Goal: Task Accomplishment & Management: Use online tool/utility

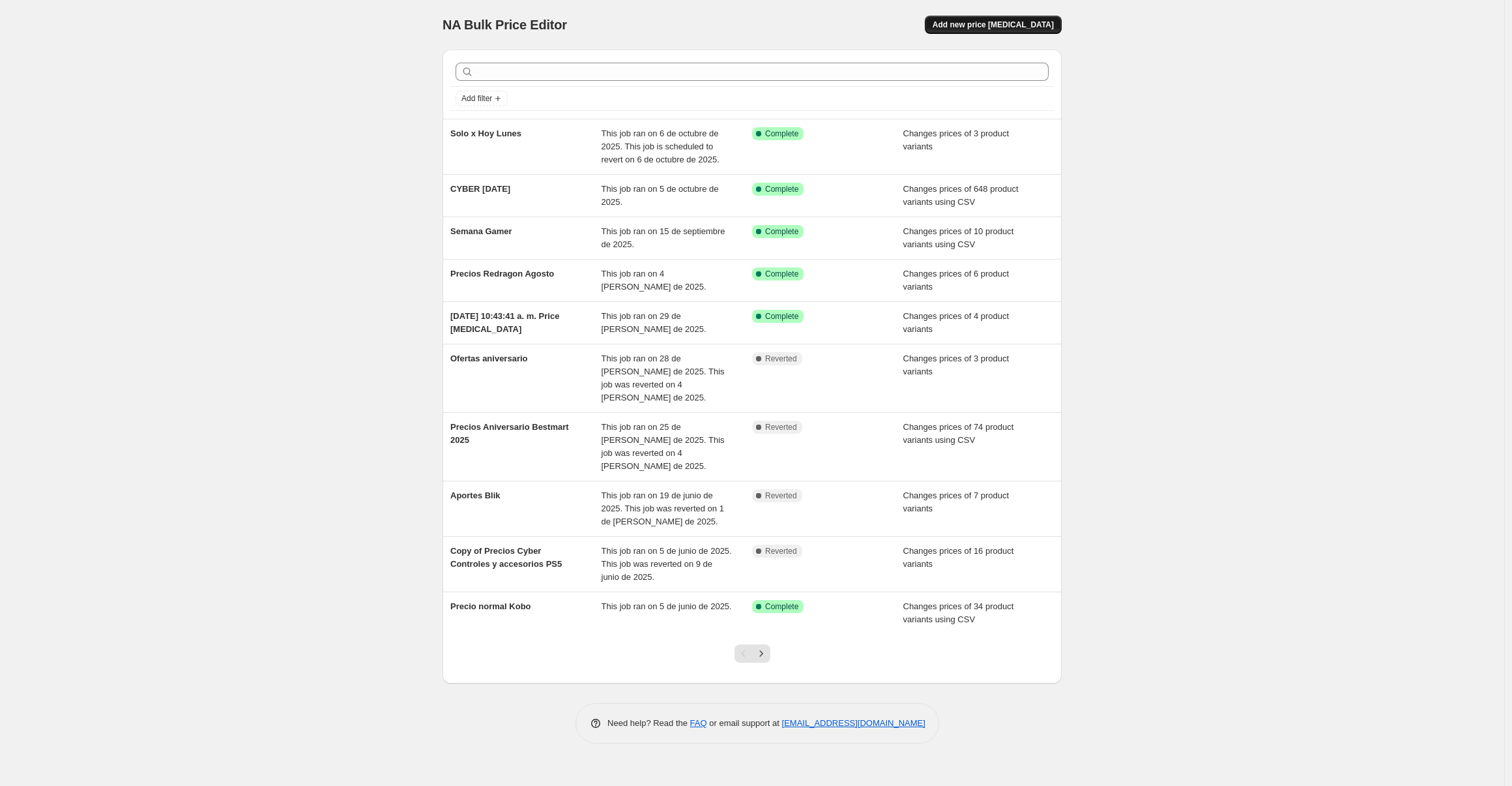
click at [1023, 29] on span "Add new price change job" at bounding box center [993, 24] width 121 height 10
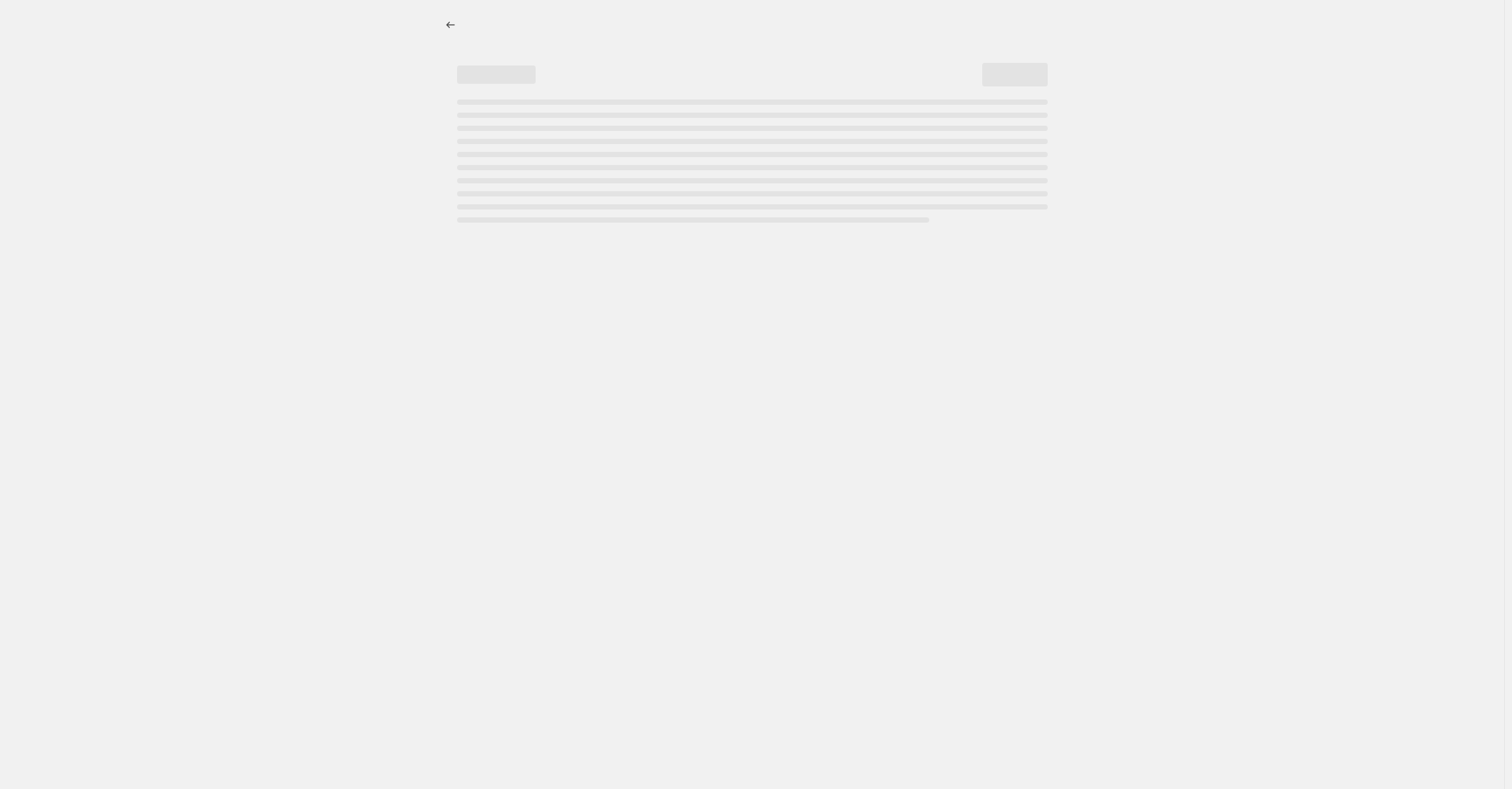
select select "percentage"
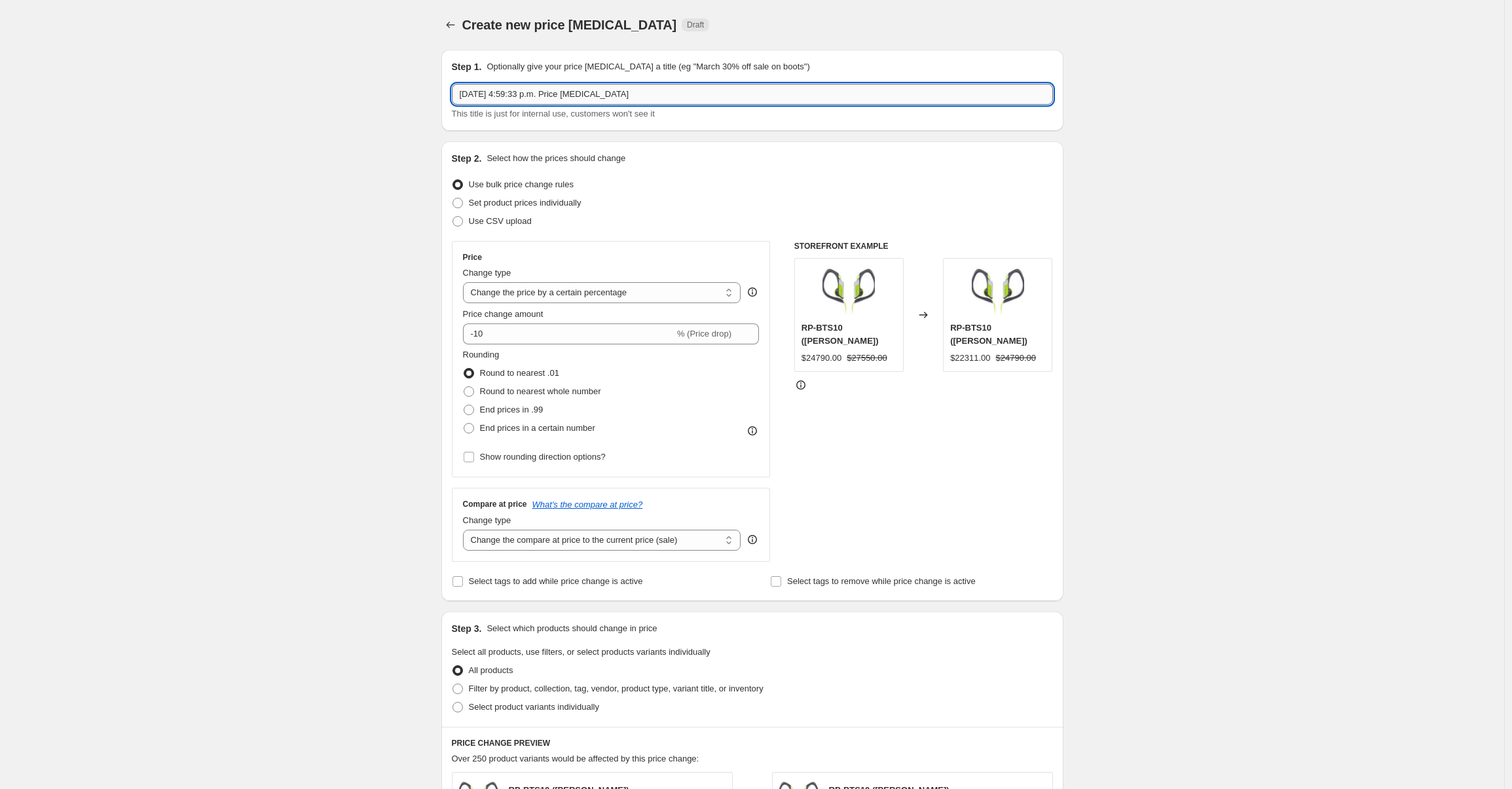
click at [526, 102] on input "6 oct 2025, 4:59:33 p.m. Price change job" at bounding box center [752, 94] width 601 height 21
click at [527, 100] on input "6 oct 2025, 4:59:33 p.m. Price change job" at bounding box center [752, 94] width 601 height 21
click at [525, 102] on input "6 oct 2025, 4:59:33 p.m. Price change job" at bounding box center [752, 94] width 601 height 21
click at [525, 102] on input "6 oct 2025, 4:59:33 p.m. Price change job" at bounding box center [752, 94] width 601 height 21
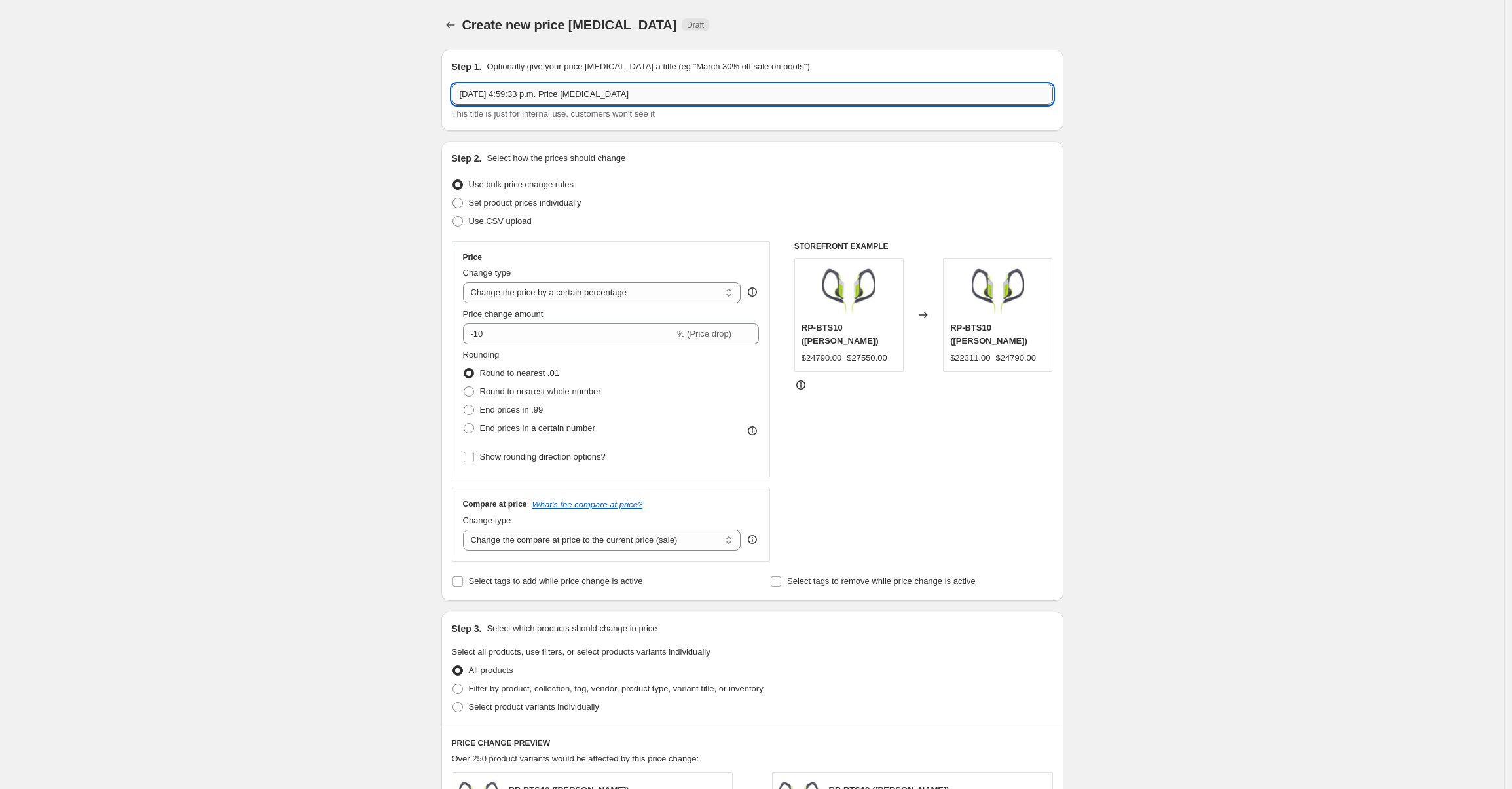
click at [525, 102] on input "6 oct 2025, 4:59:33 p.m. Price change job" at bounding box center [752, 94] width 601 height 21
type input "Solo x Hoy Martes"
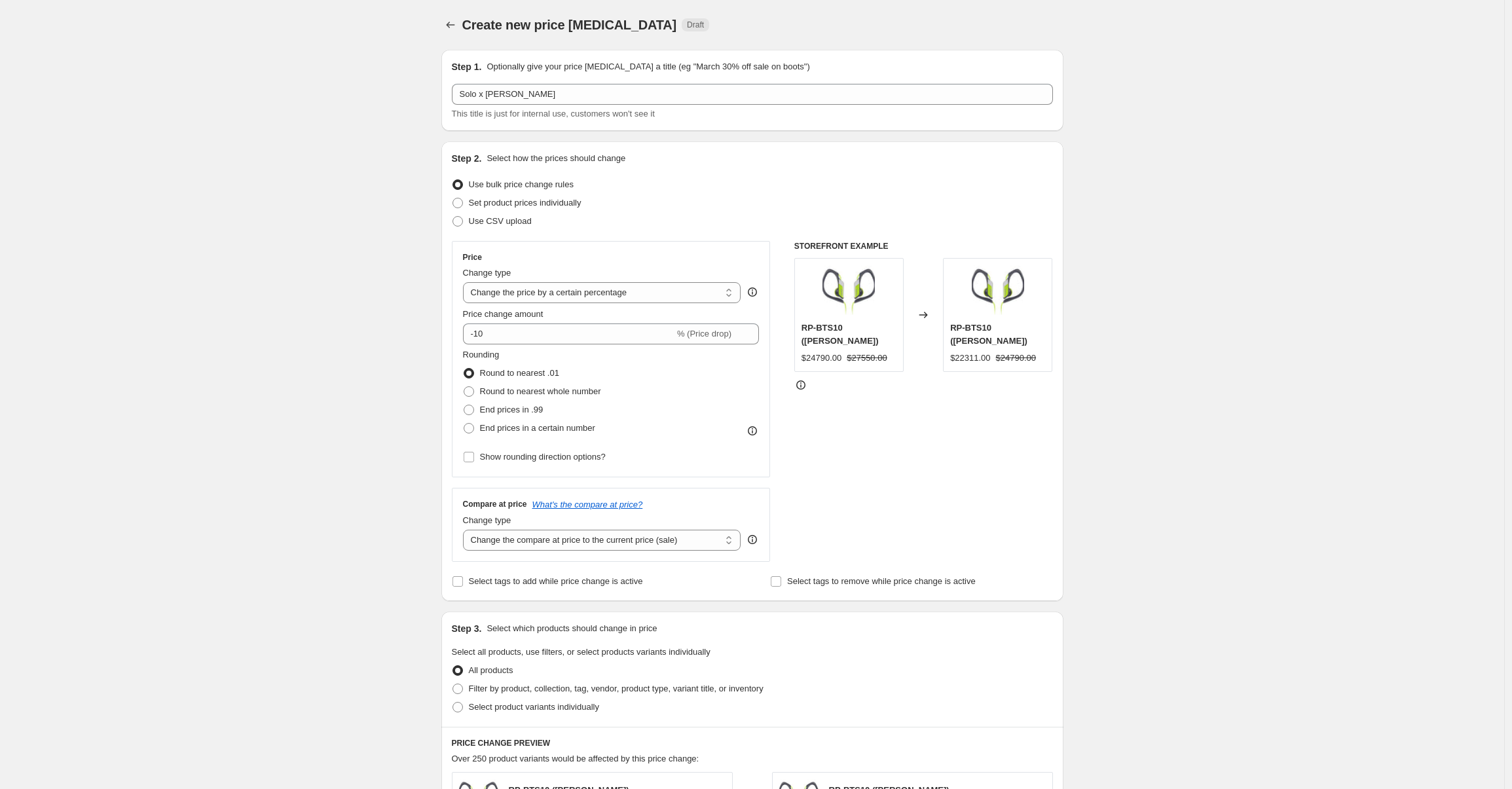
click at [422, 349] on div "Create new price change job. This page is ready Create new price change job Dra…" at bounding box center [752, 654] width 1505 height 1309
click at [464, 203] on span at bounding box center [458, 203] width 12 height 12
click at [453, 198] on input "Set product prices individually" at bounding box center [453, 198] width 1 height 1
radio input "true"
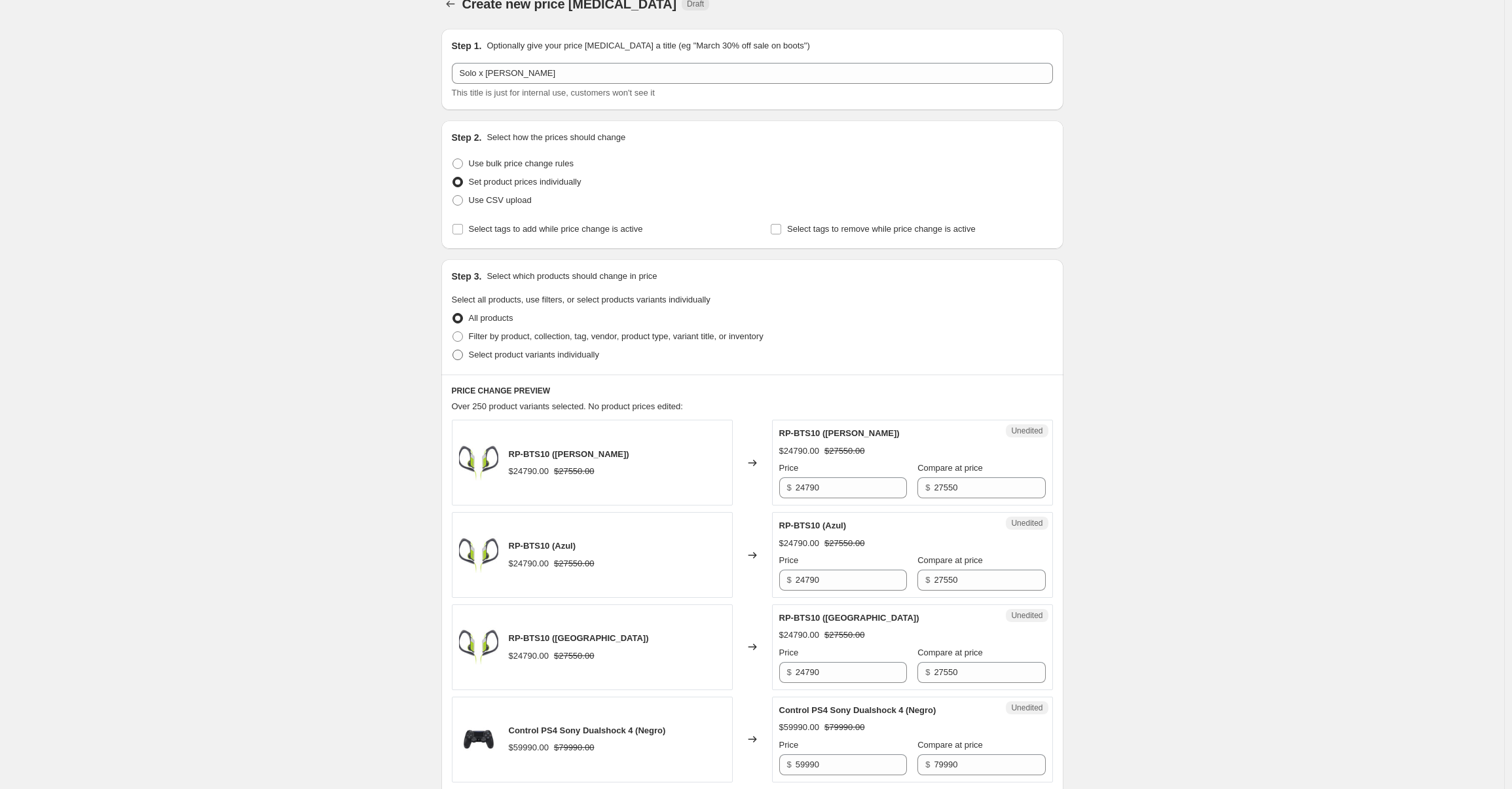
scroll to position [3, 0]
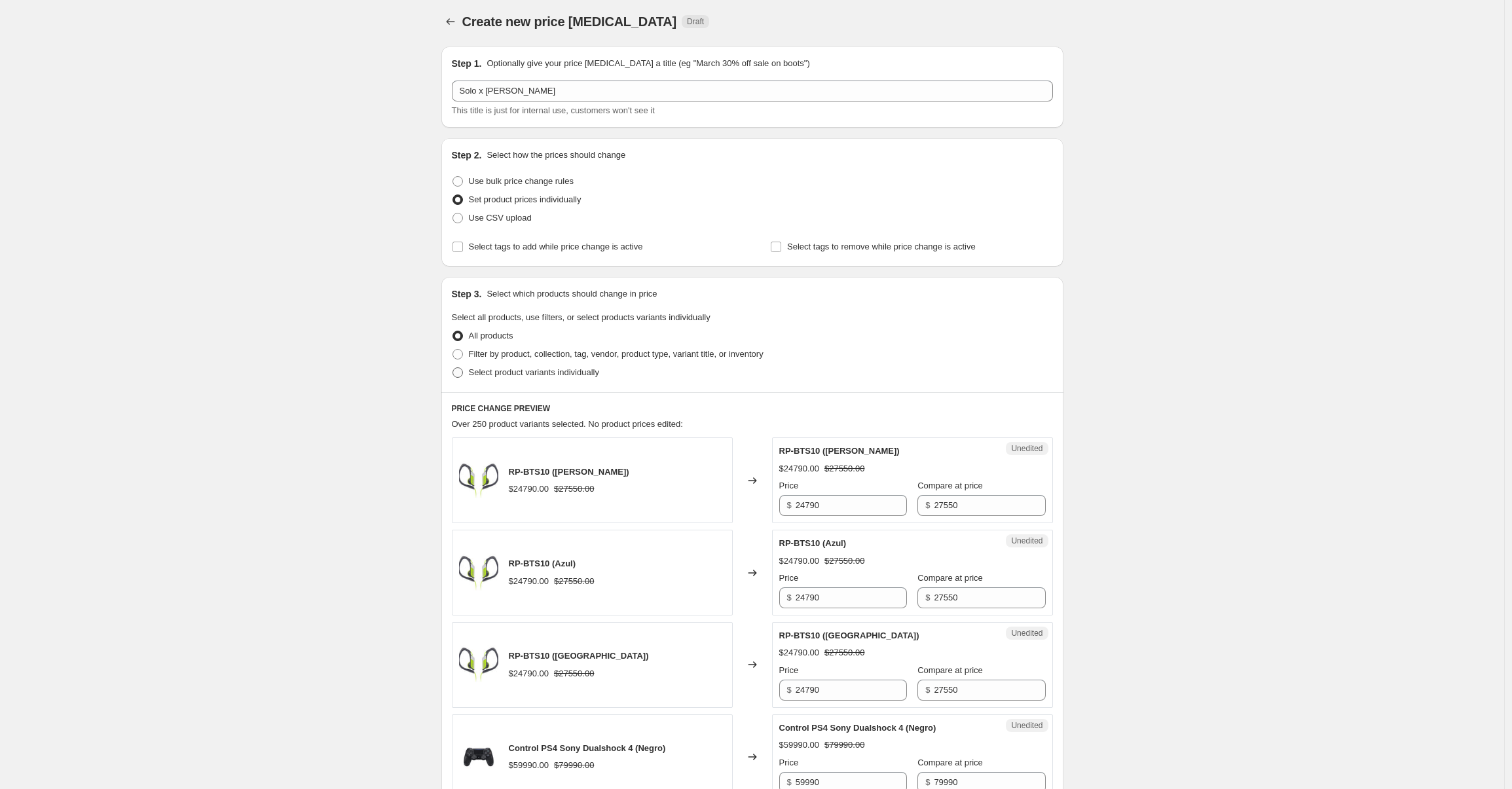
click at [460, 377] on span at bounding box center [458, 372] width 10 height 10
click at [453, 368] on input "Select product variants individually" at bounding box center [453, 367] width 1 height 1
radio input "true"
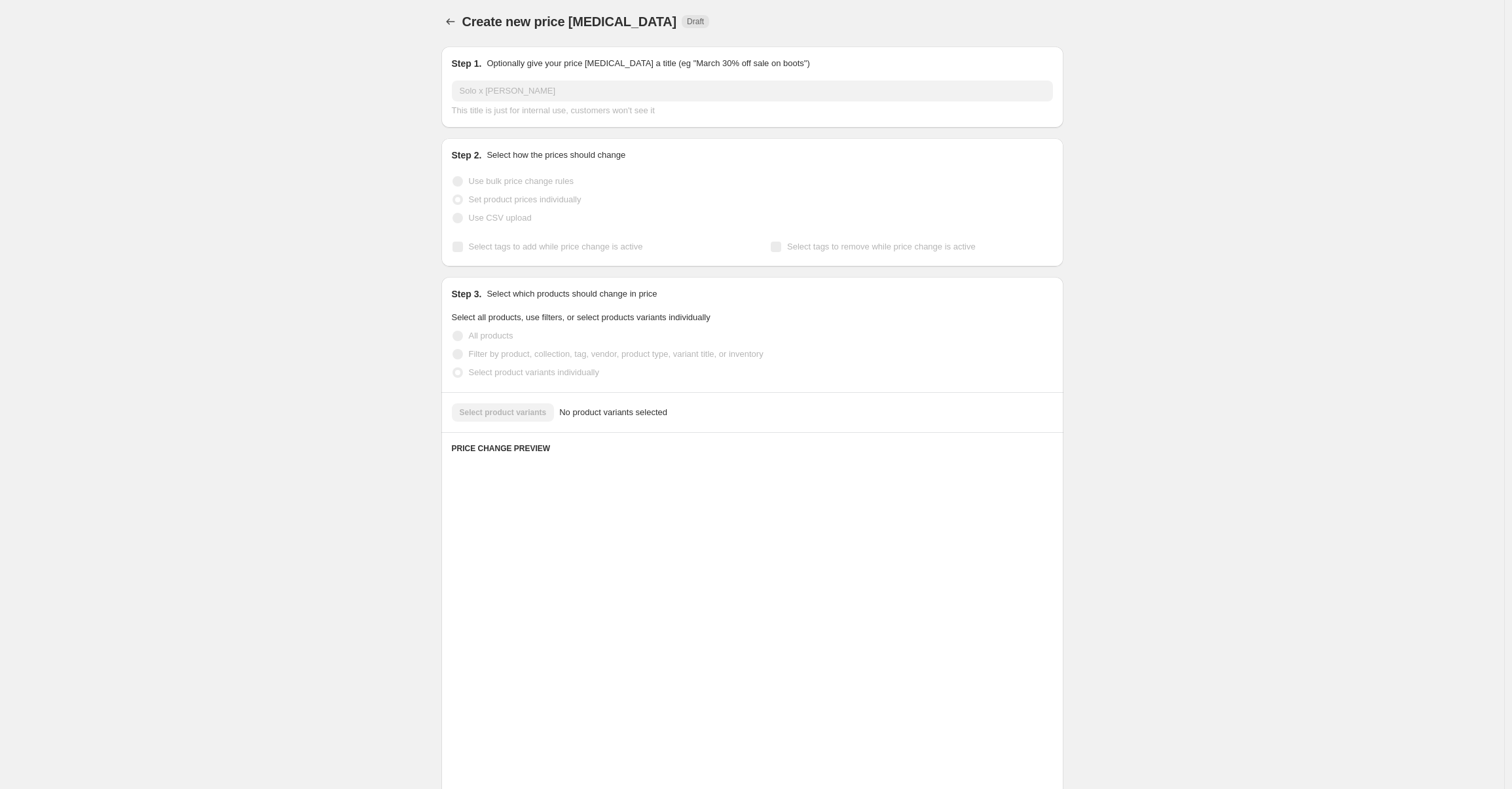
scroll to position [0, 0]
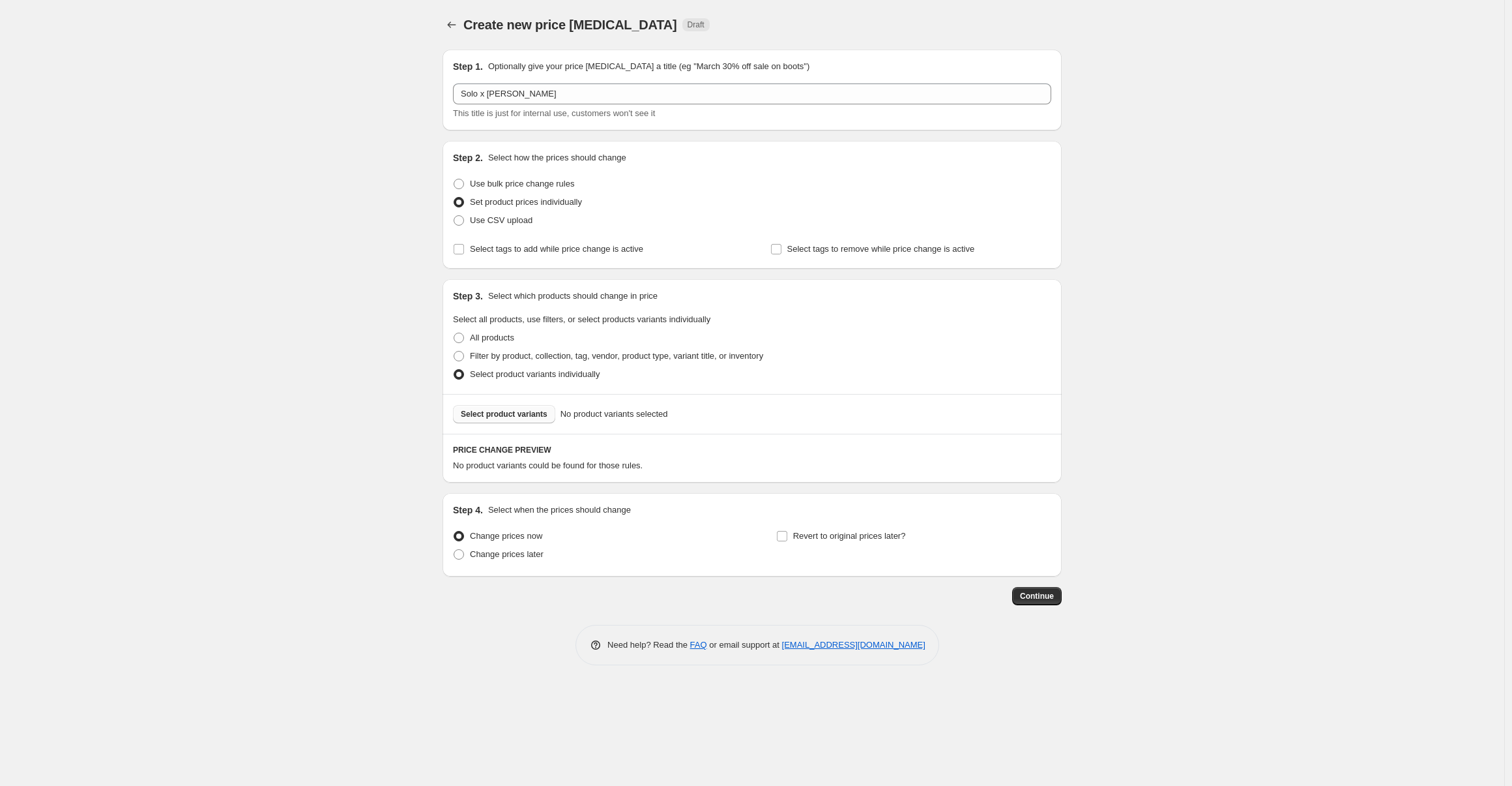
click at [480, 414] on span "Select product variants" at bounding box center [504, 414] width 86 height 10
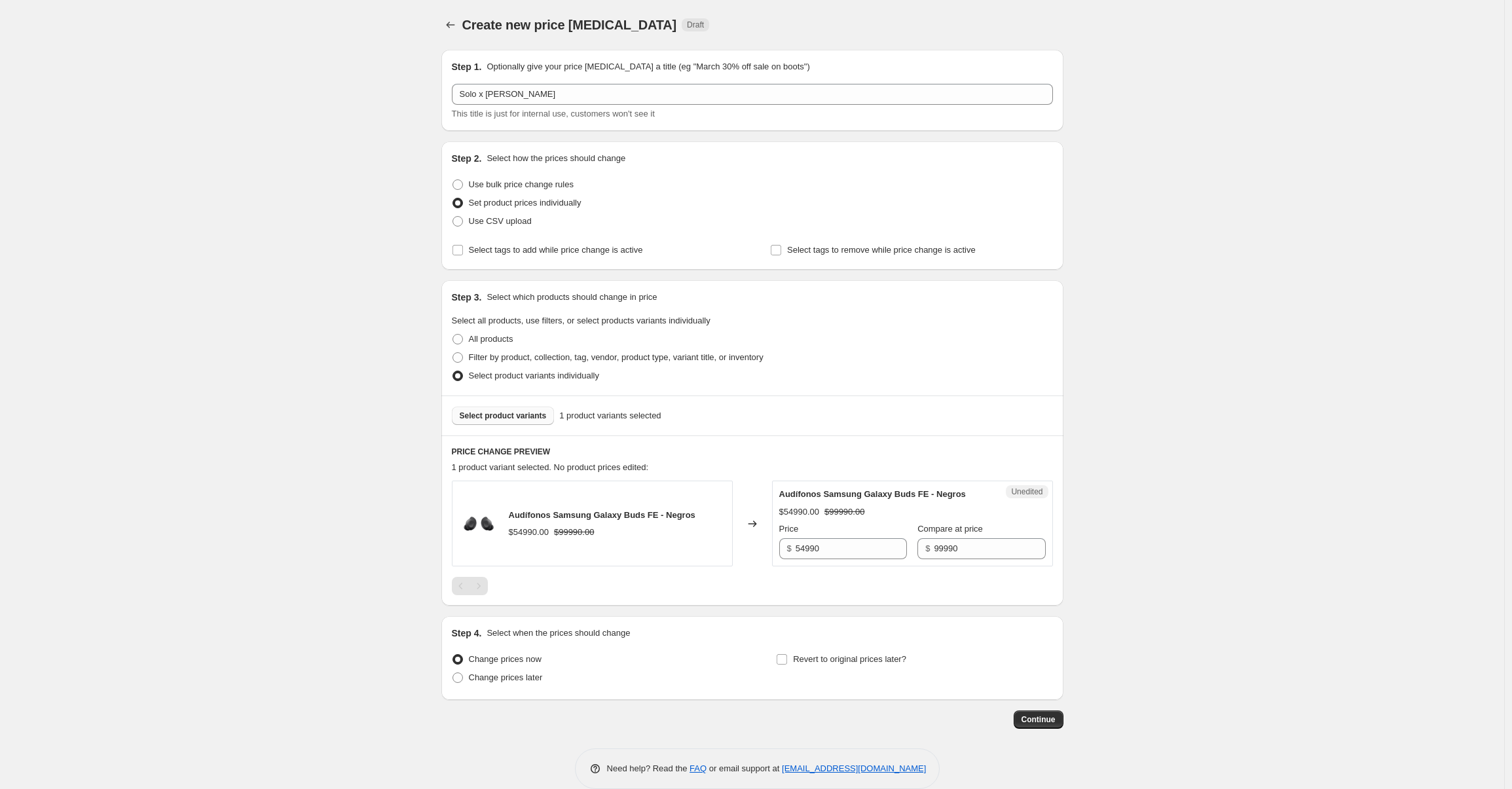
click at [517, 416] on span "Select product variants" at bounding box center [503, 415] width 87 height 10
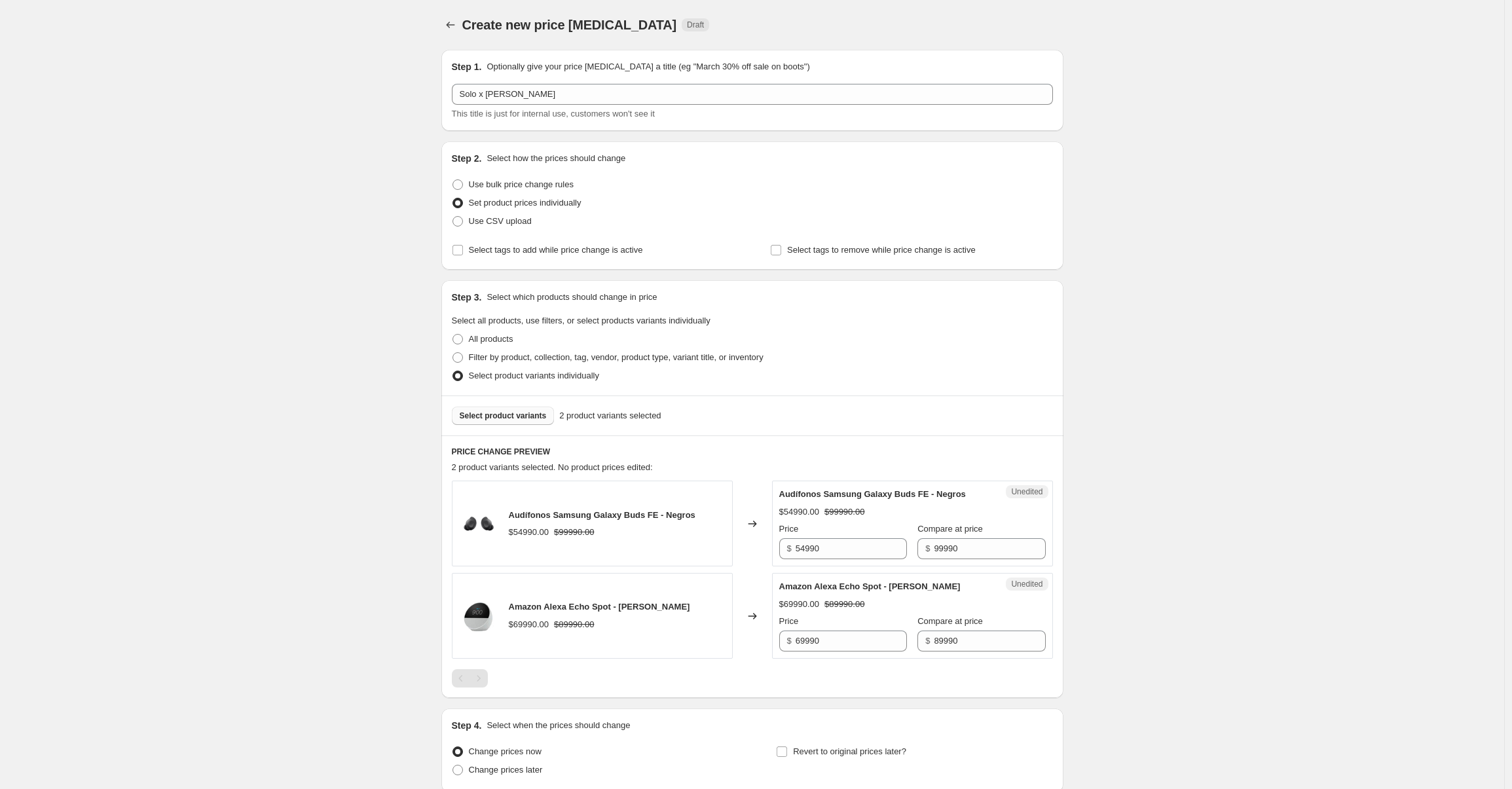
click at [515, 413] on span "Select product variants" at bounding box center [503, 415] width 87 height 10
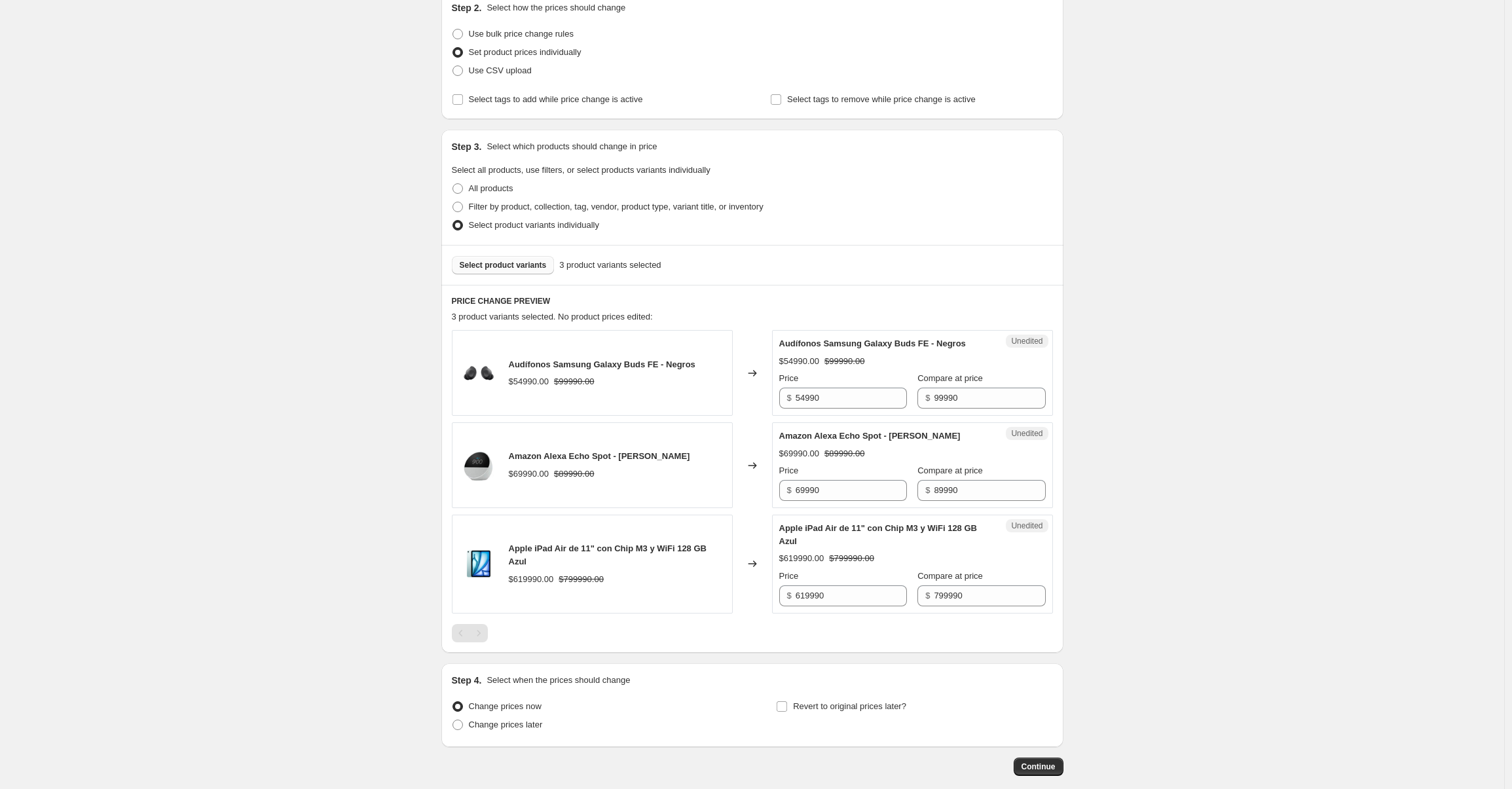
scroll to position [151, 0]
click at [835, 409] on input "54990" at bounding box center [851, 398] width 111 height 21
type input "49990"
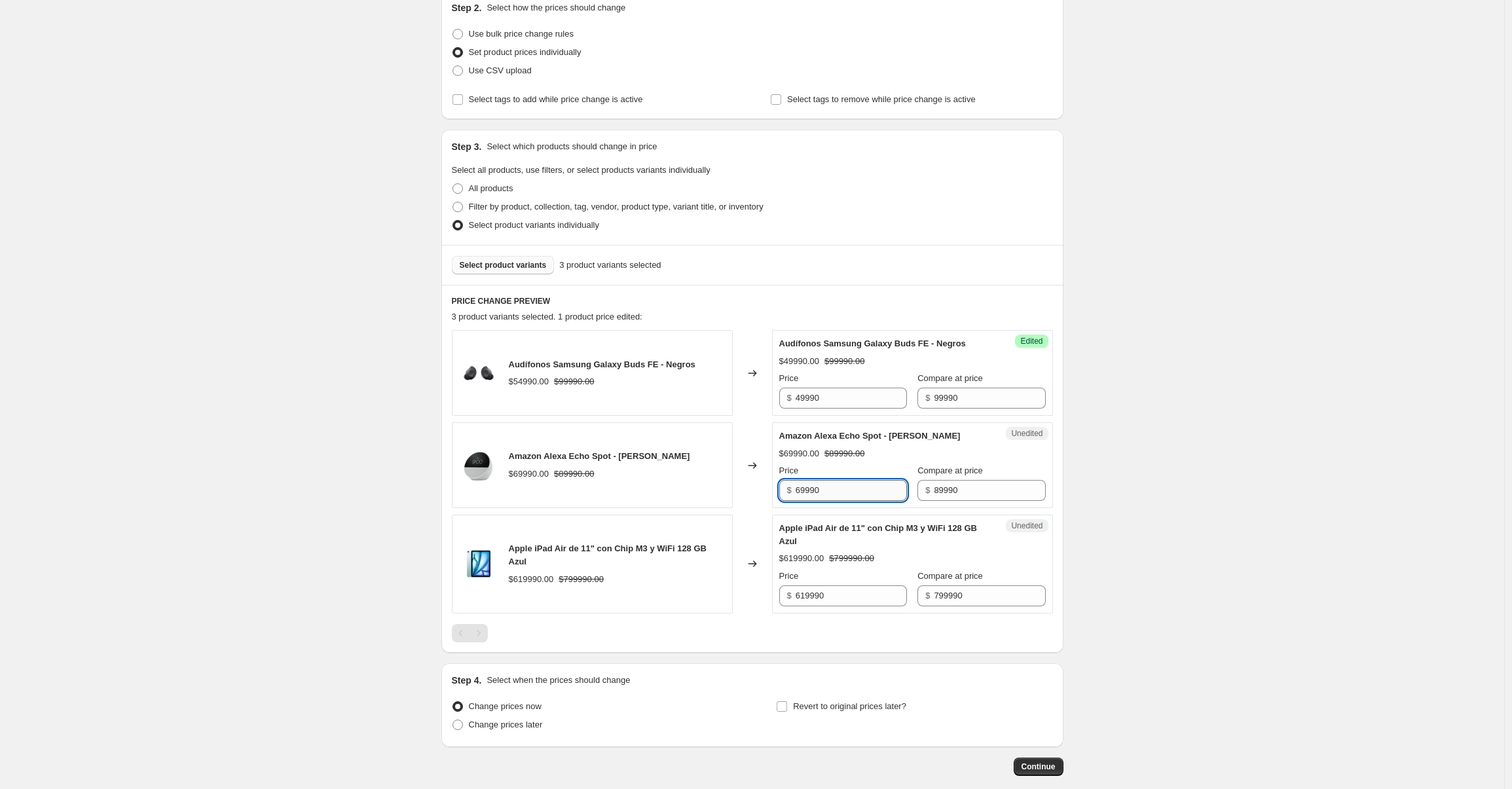
click at [835, 501] on input "69990" at bounding box center [851, 490] width 111 height 21
type input "64990"
click at [821, 604] on input "619990" at bounding box center [851, 595] width 111 height 21
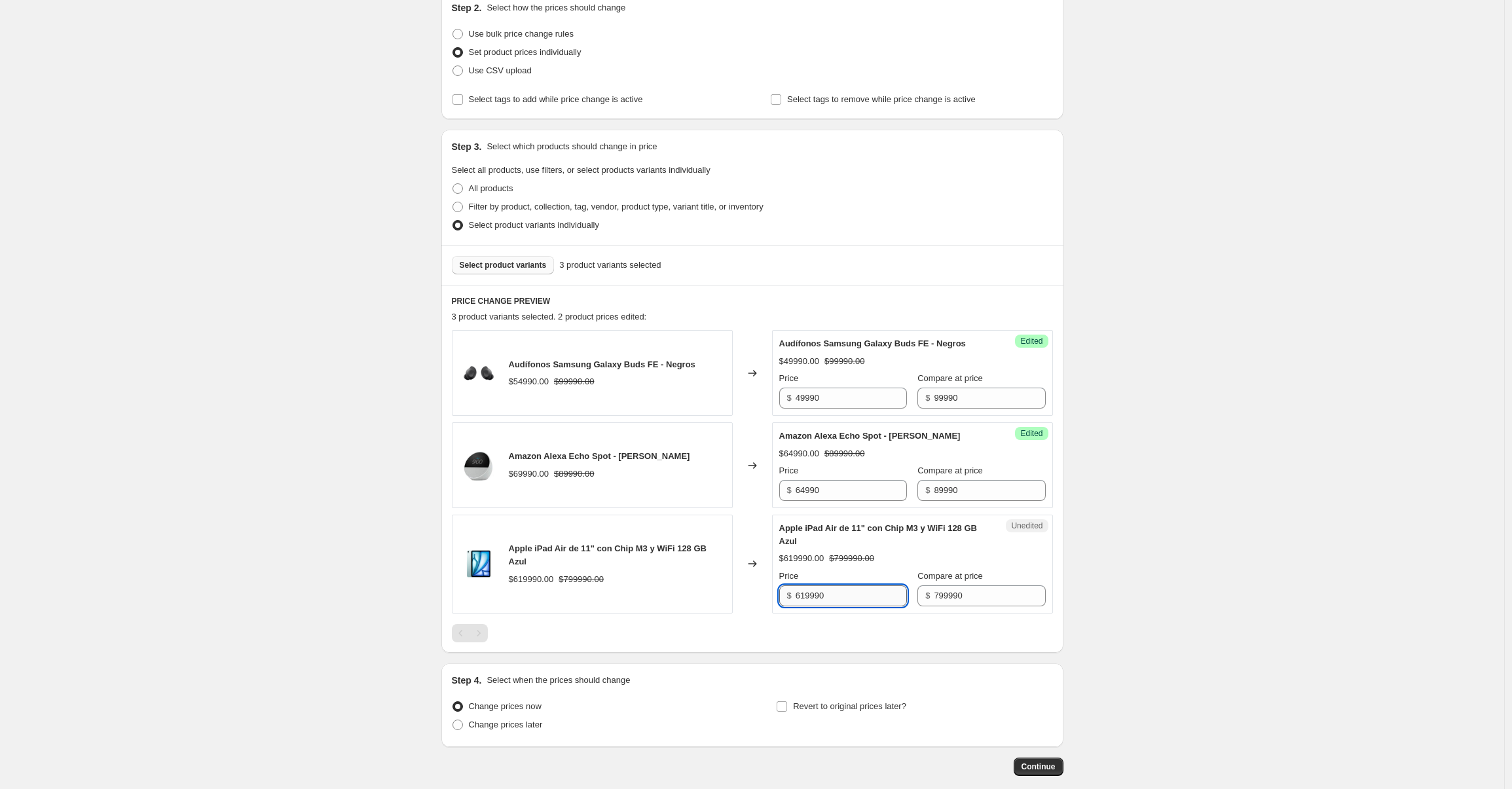
click at [821, 604] on input "619990" at bounding box center [851, 595] width 111 height 21
click at [821, 604] on input "619990" at bounding box center [851, 595] width 111 height 21
type input "599990"
click at [829, 667] on div "Step 1. Optionally give your price change job a title (eg "March 30% off sale o…" at bounding box center [747, 332] width 633 height 887
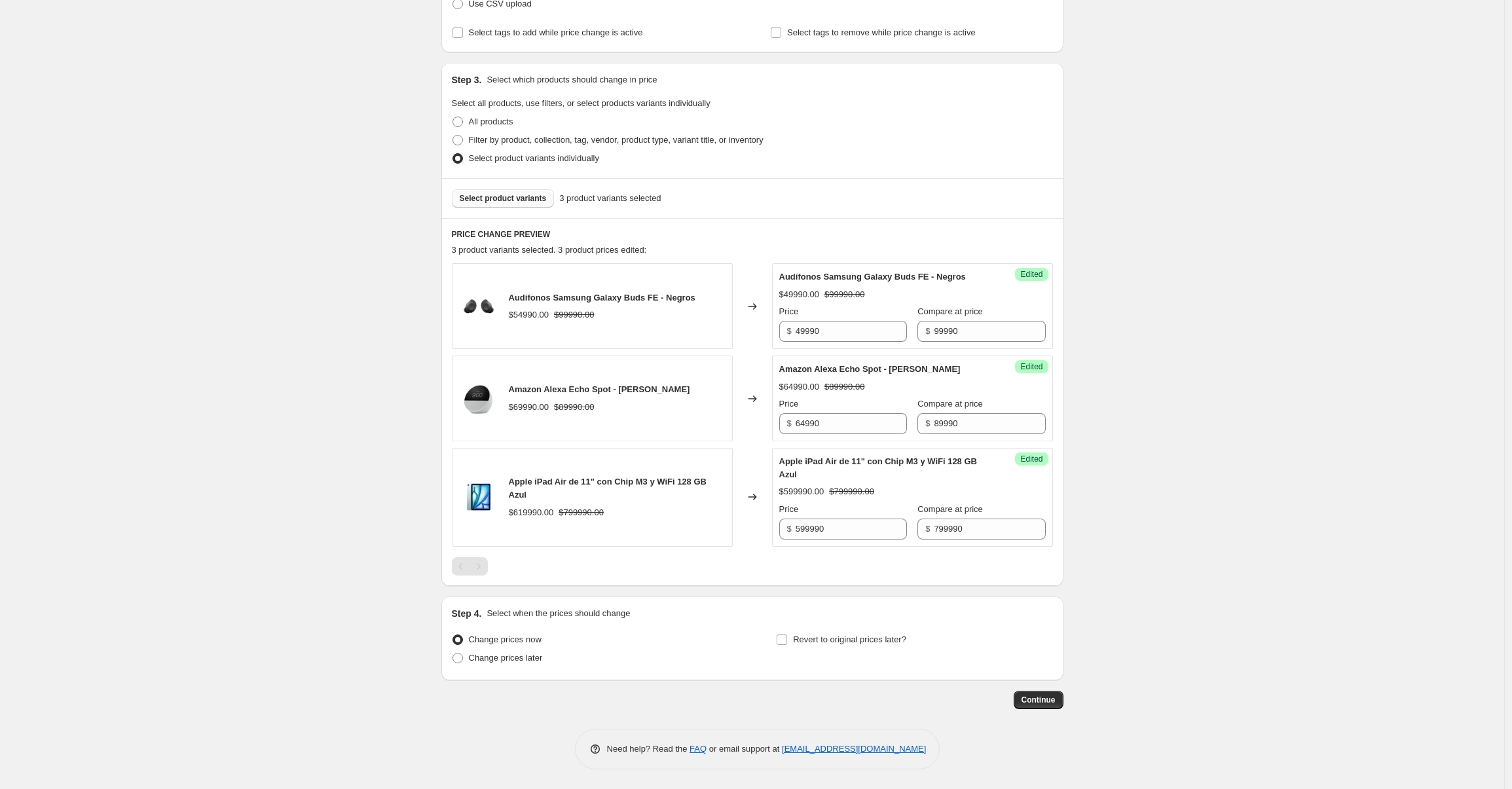
scroll to position [231, 0]
click at [511, 659] on span "Change prices later" at bounding box center [506, 657] width 74 height 10
click at [453, 653] on input "Change prices later" at bounding box center [453, 653] width 1 height 1
radio input "true"
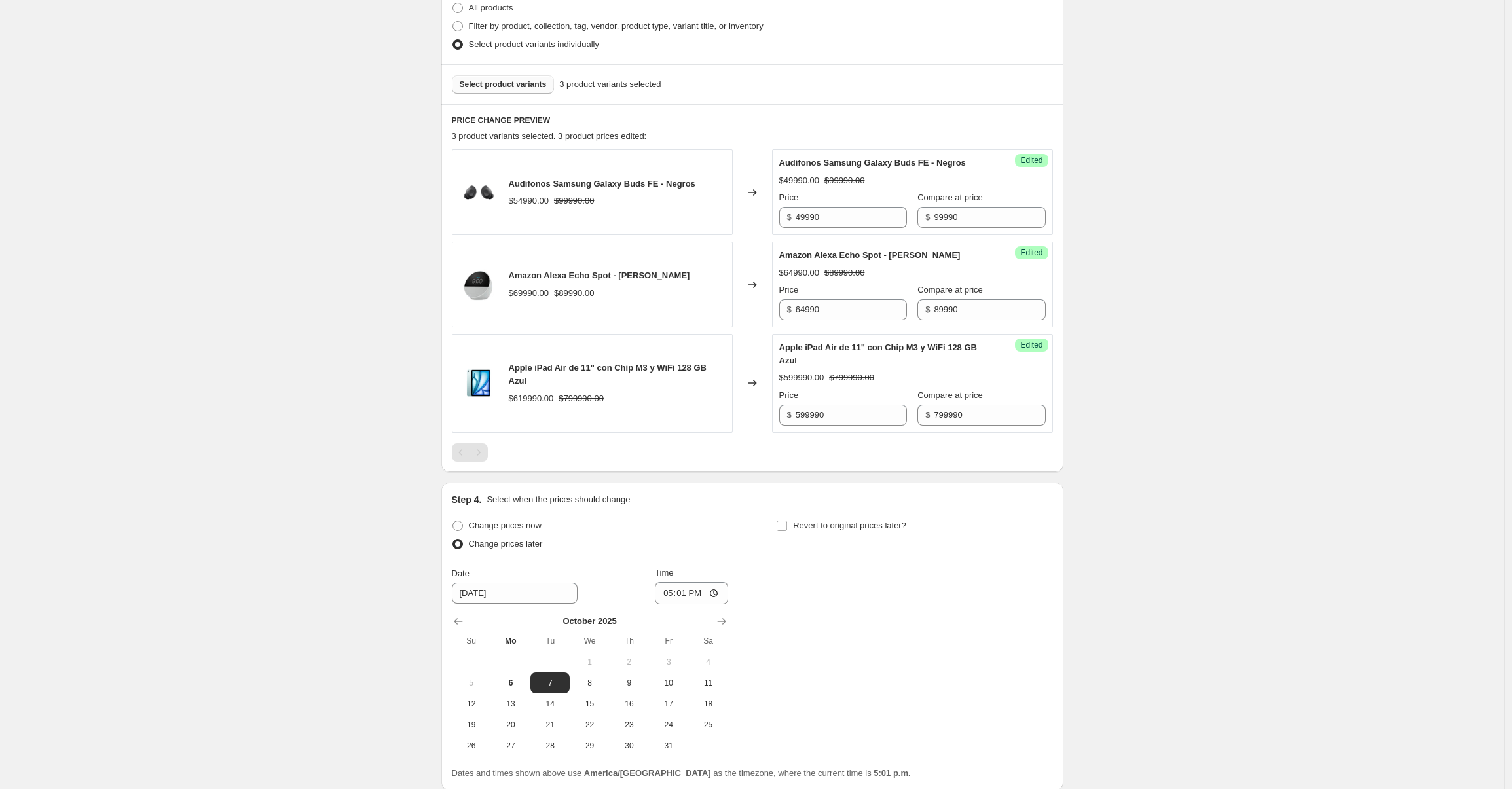
scroll to position [345, 0]
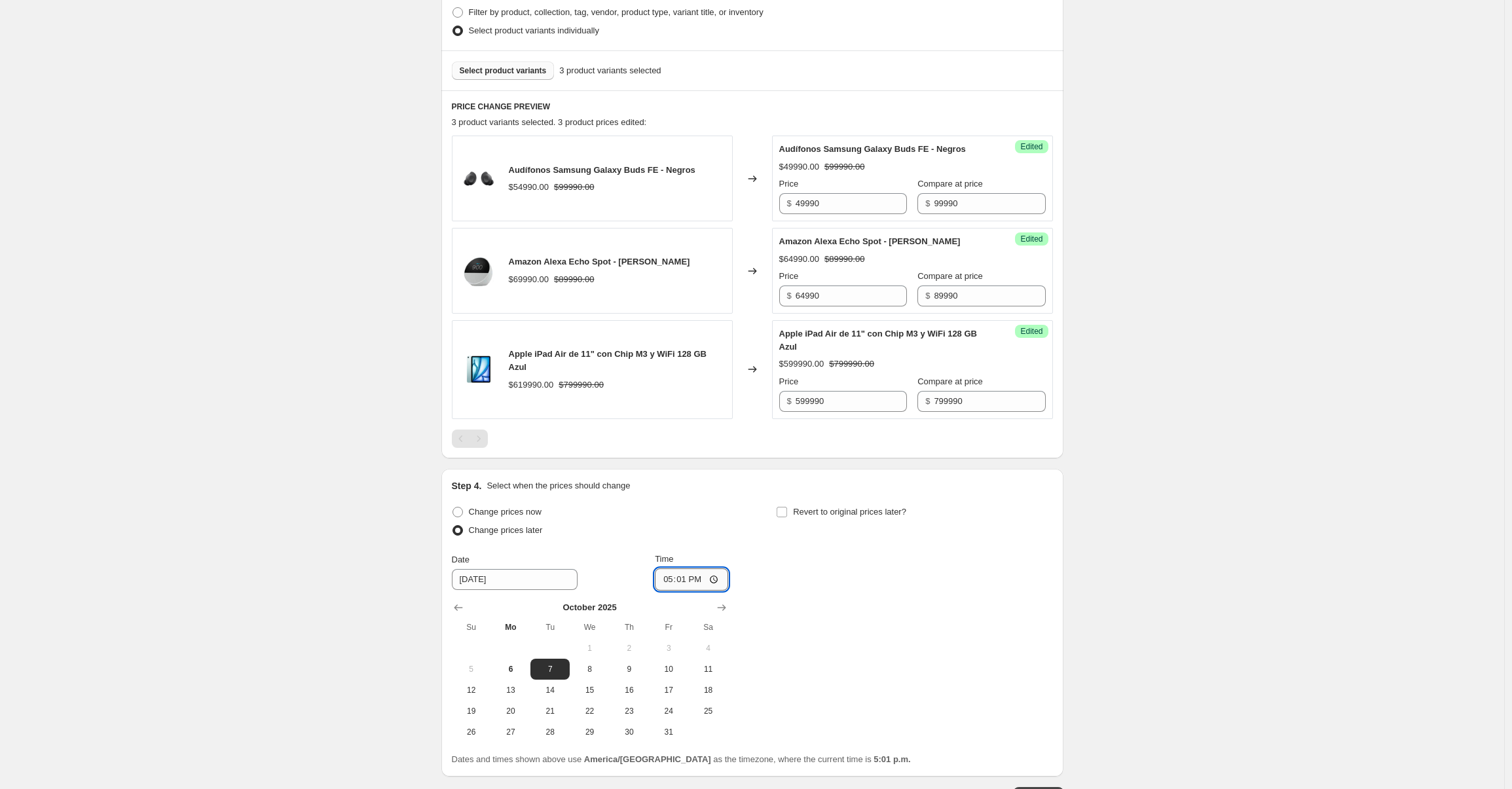
click at [694, 590] on input "17:01" at bounding box center [691, 579] width 73 height 22
type input "05:01"
click at [663, 590] on input "05:01" at bounding box center [691, 579] width 73 height 22
type input "00:01"
click at [812, 586] on div "Change prices now Change prices later Date 10/7/2025 Time 00:01 October 2025 Su…" at bounding box center [752, 622] width 601 height 240
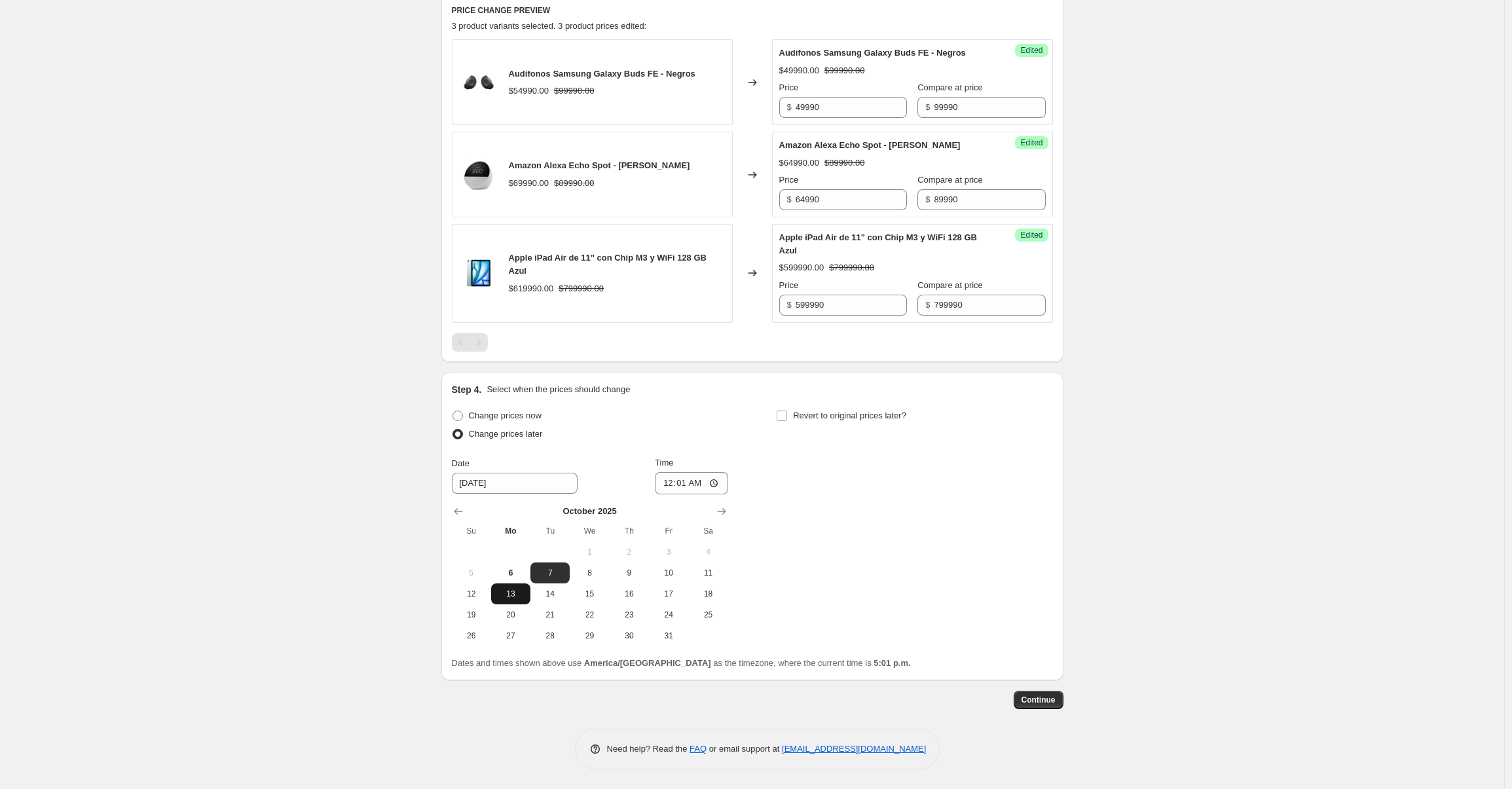
scroll to position [455, 0]
click at [1052, 696] on span "Continue" at bounding box center [1039, 700] width 34 height 10
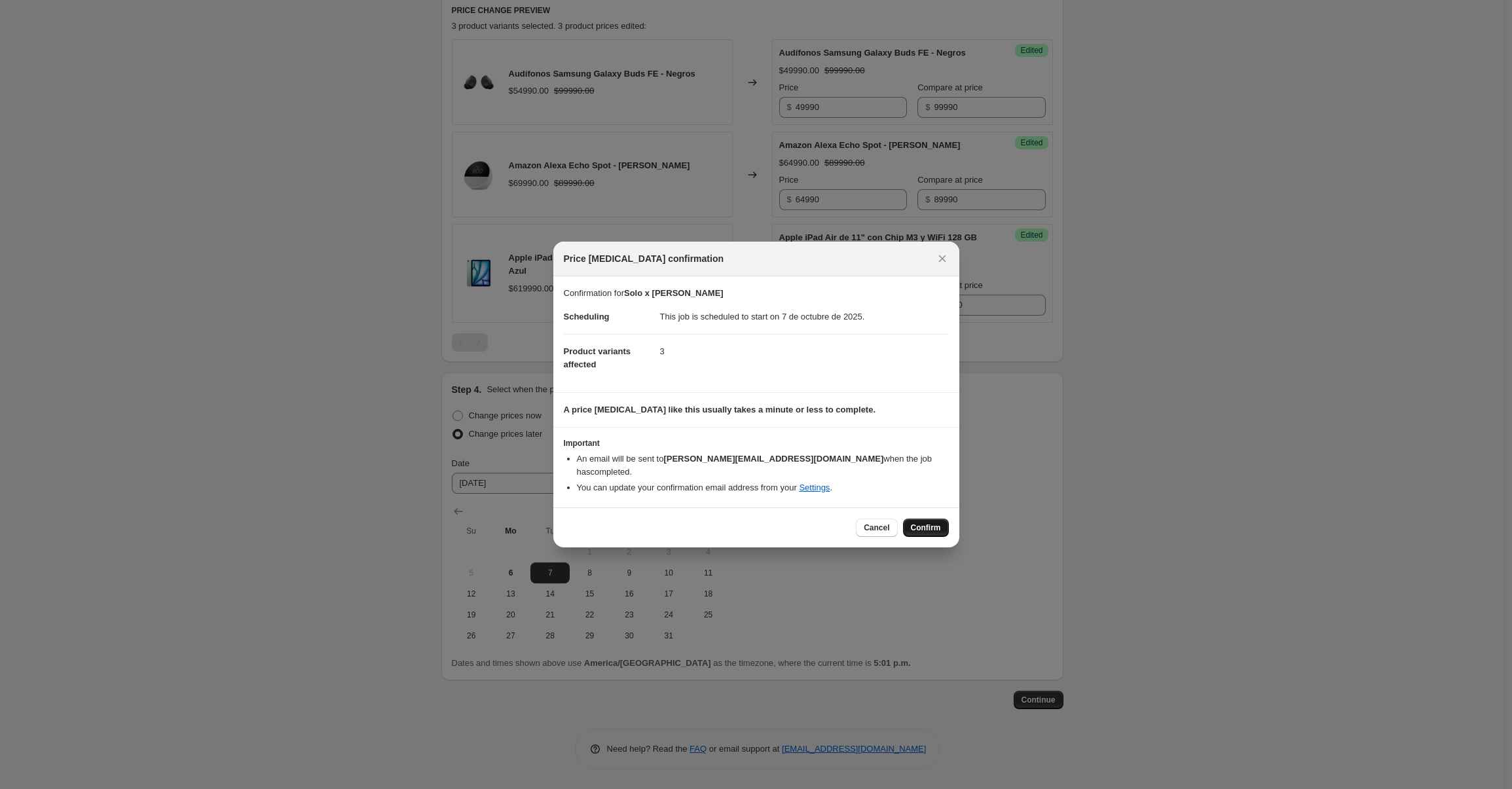
click at [924, 522] on span "Confirm" at bounding box center [926, 527] width 30 height 10
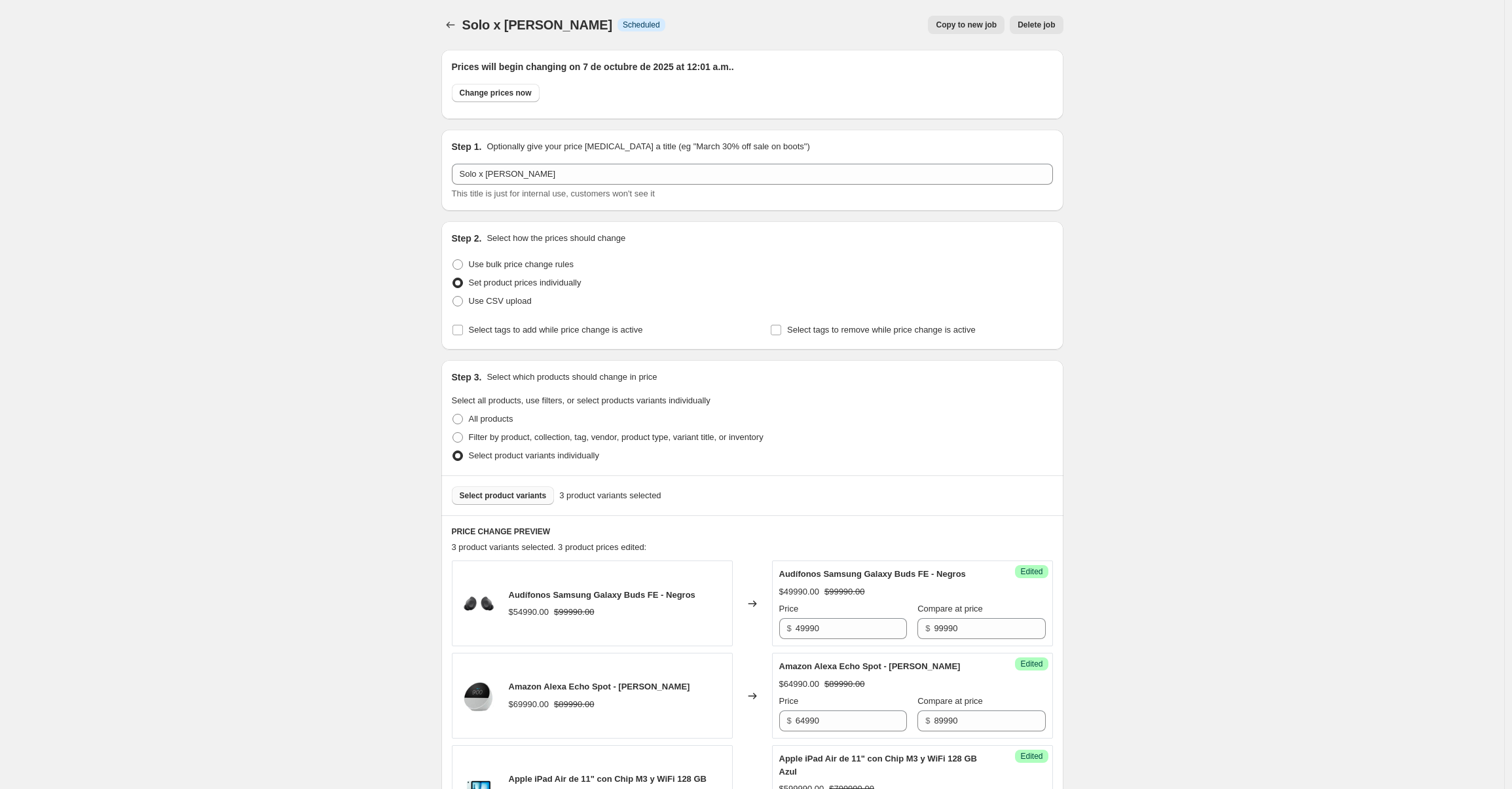
scroll to position [455, 0]
